Goal: Navigation & Orientation: Find specific page/section

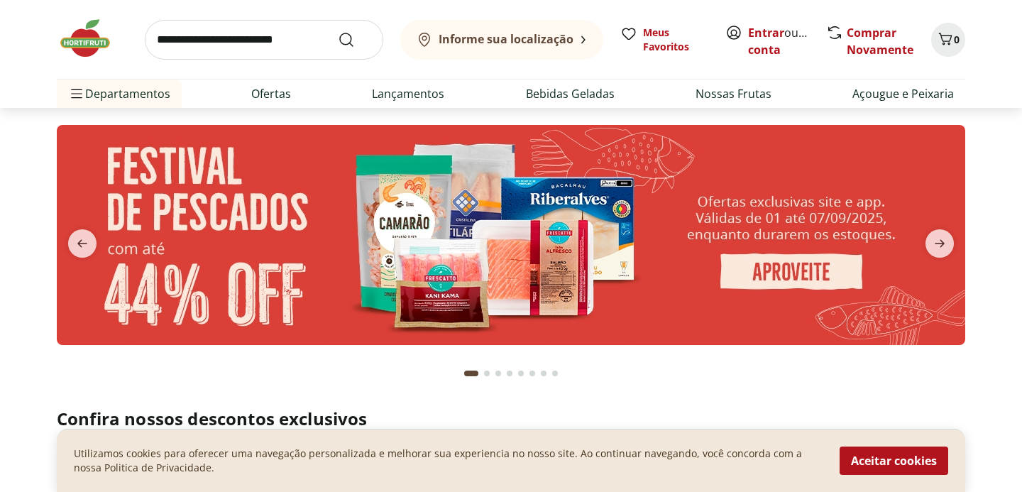
click at [534, 40] on b "Informe sua localização" at bounding box center [505, 39] width 135 height 16
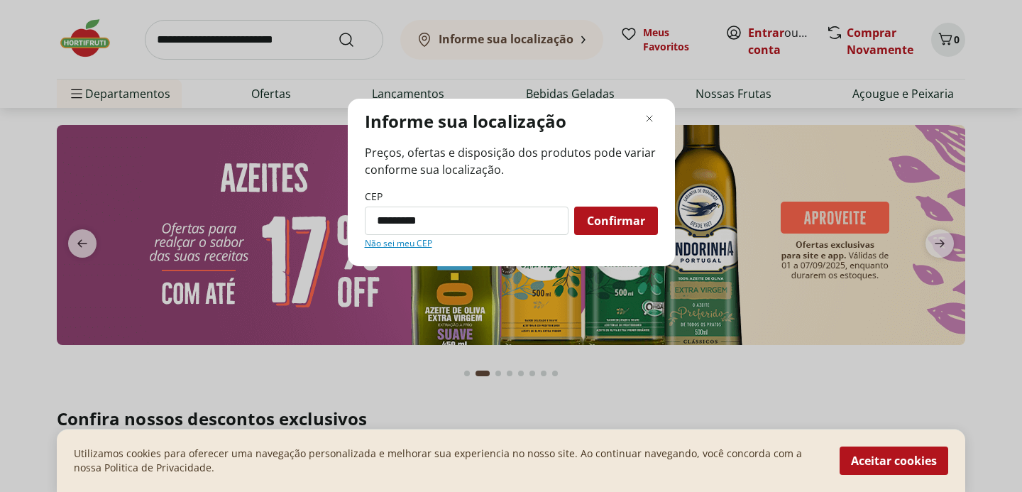
type input "*********"
click at [574, 206] on button "Confirmar" at bounding box center [616, 220] width 84 height 28
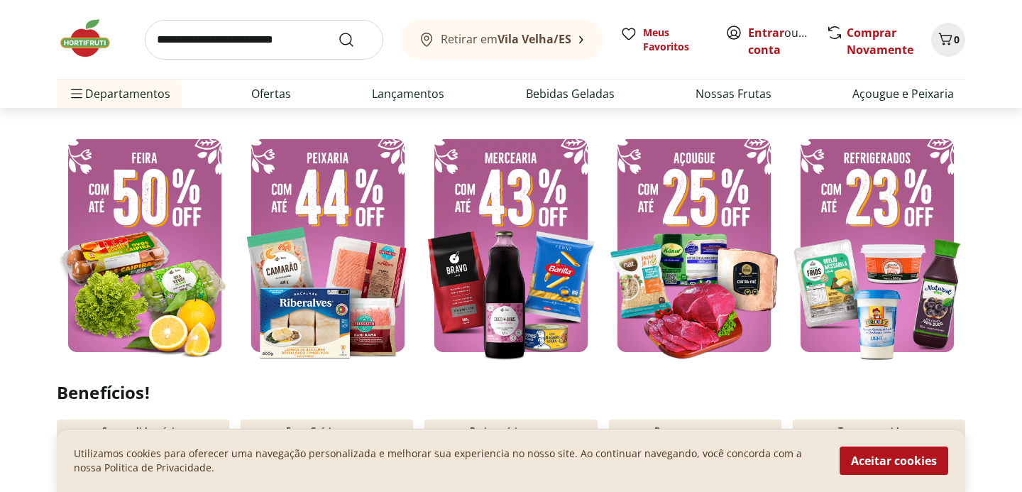
scroll to position [325, 0]
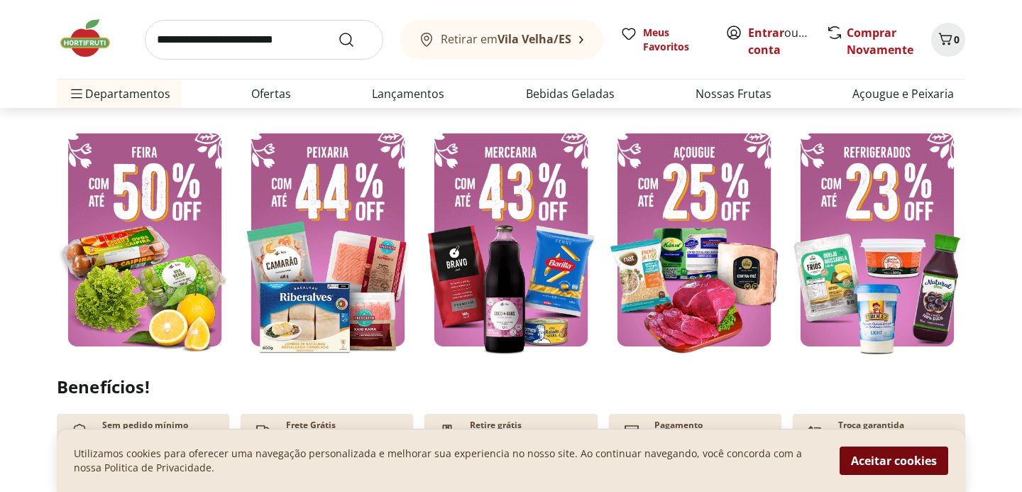
click at [886, 462] on button "Aceitar cookies" at bounding box center [893, 460] width 109 height 28
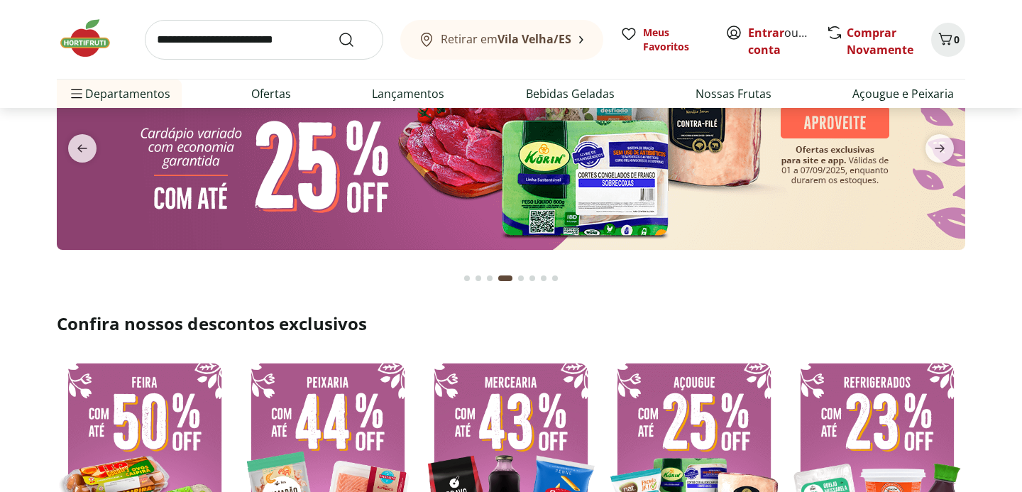
scroll to position [0, 0]
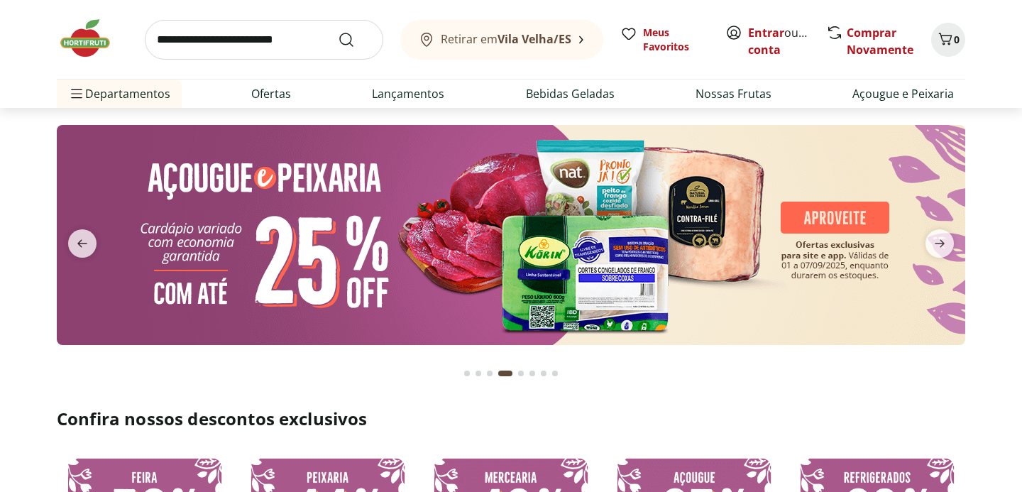
click at [581, 33] on button "Retirar [PERSON_NAME][GEOGRAPHIC_DATA]/ES" at bounding box center [501, 40] width 203 height 40
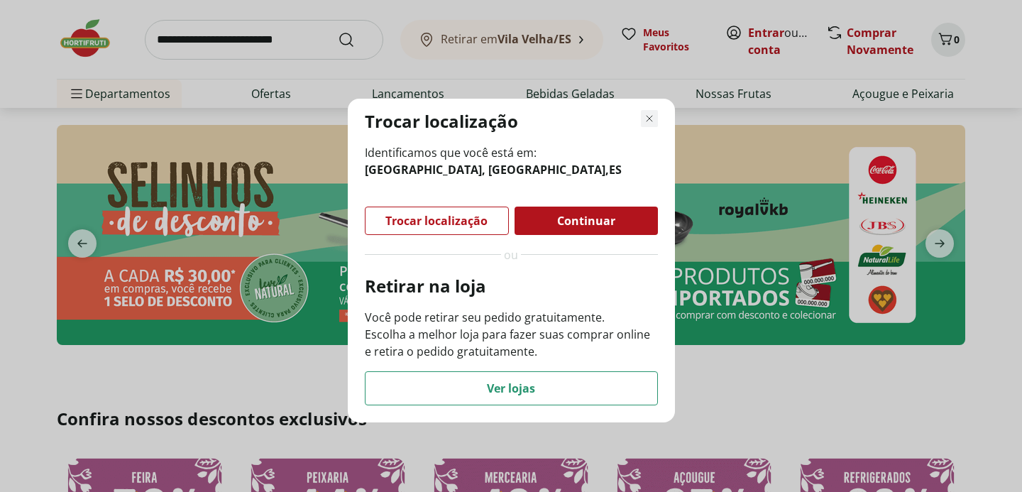
click at [653, 118] on icon "Fechar modal de regionalização" at bounding box center [649, 118] width 17 height 17
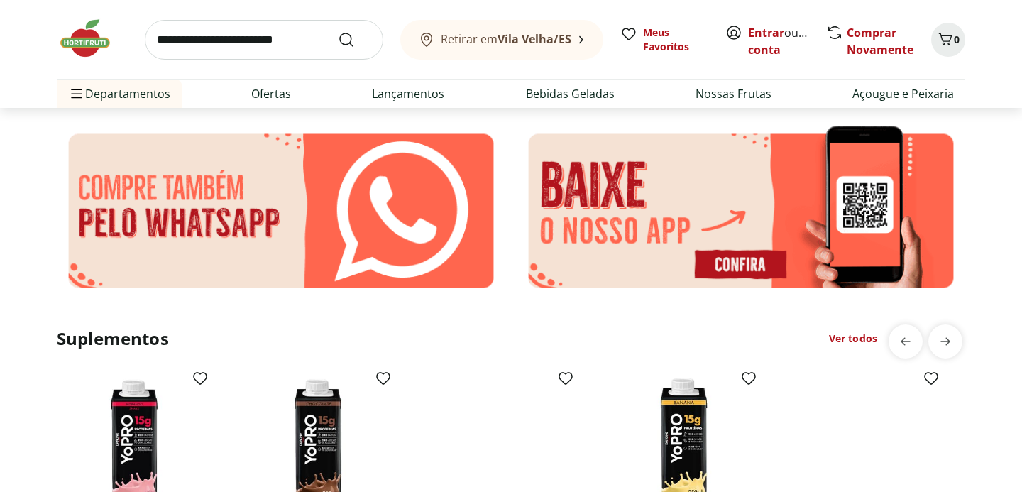
scroll to position [1510, 0]
